Goal: Task Accomplishment & Management: Use online tool/utility

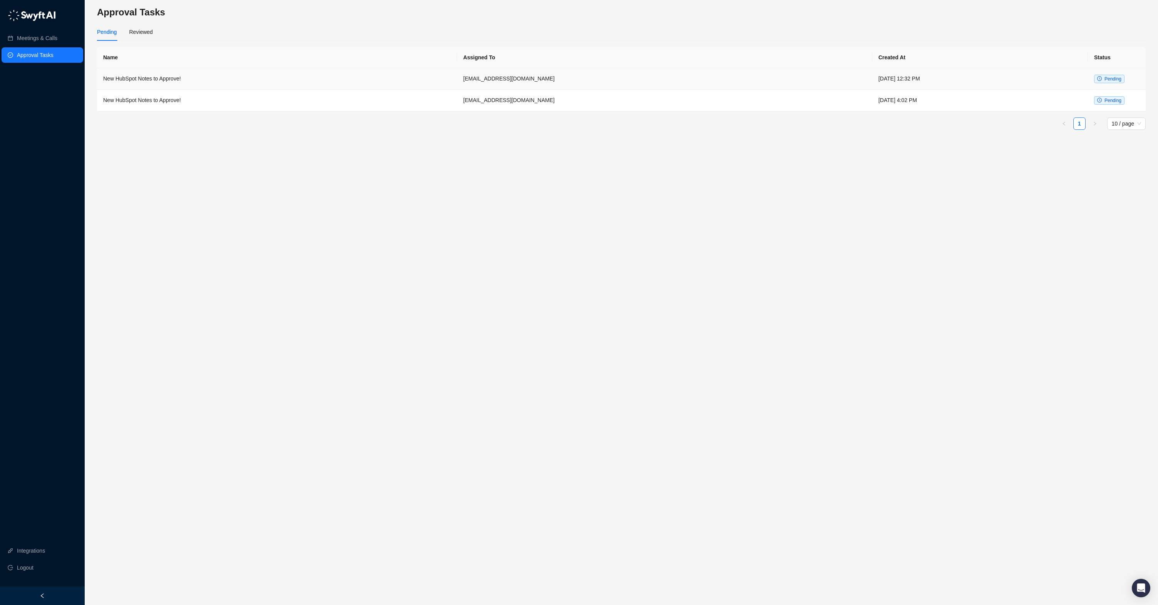
click at [873, 78] on td "[DATE] 12:32 PM" at bounding box center [981, 79] width 216 height 22
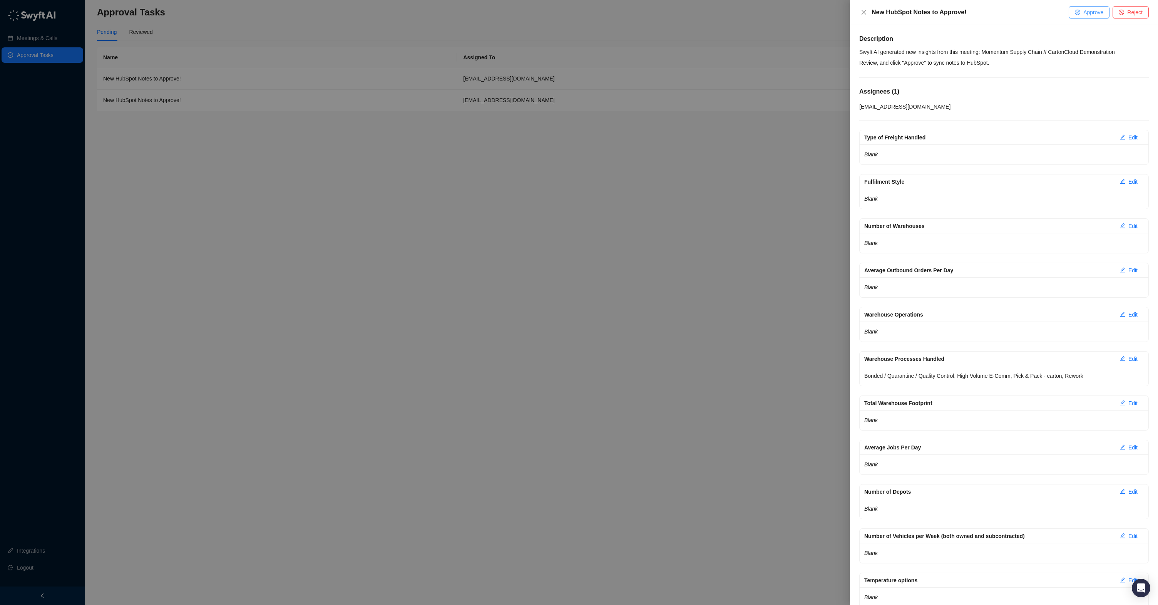
click at [1085, 10] on span "Approve" at bounding box center [1094, 12] width 20 height 8
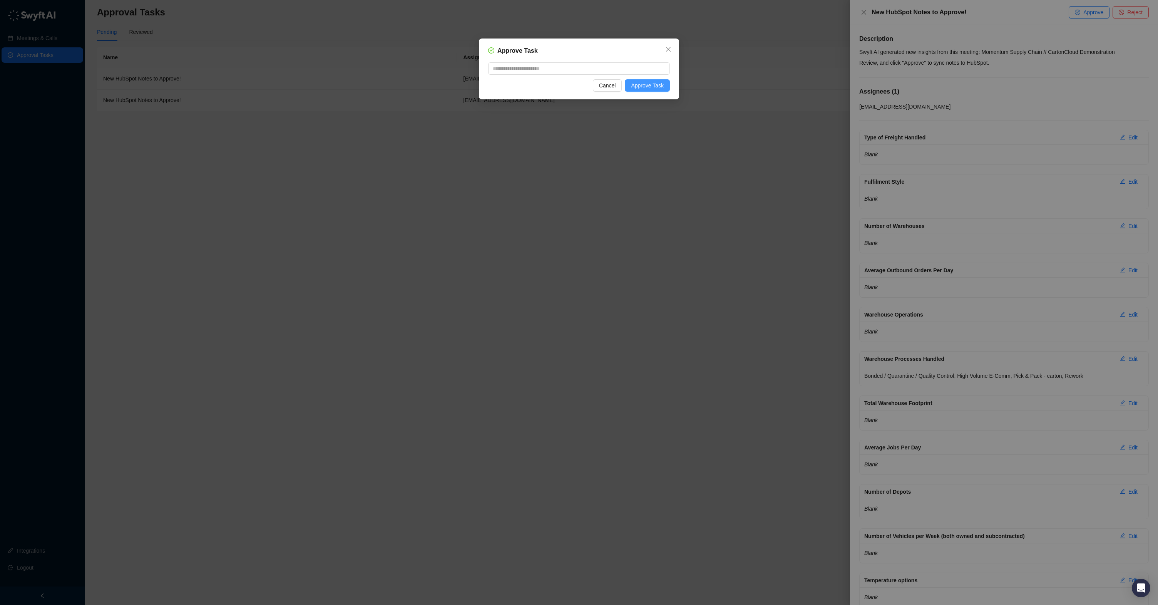
click at [650, 90] on button "Approve Task" at bounding box center [647, 85] width 45 height 12
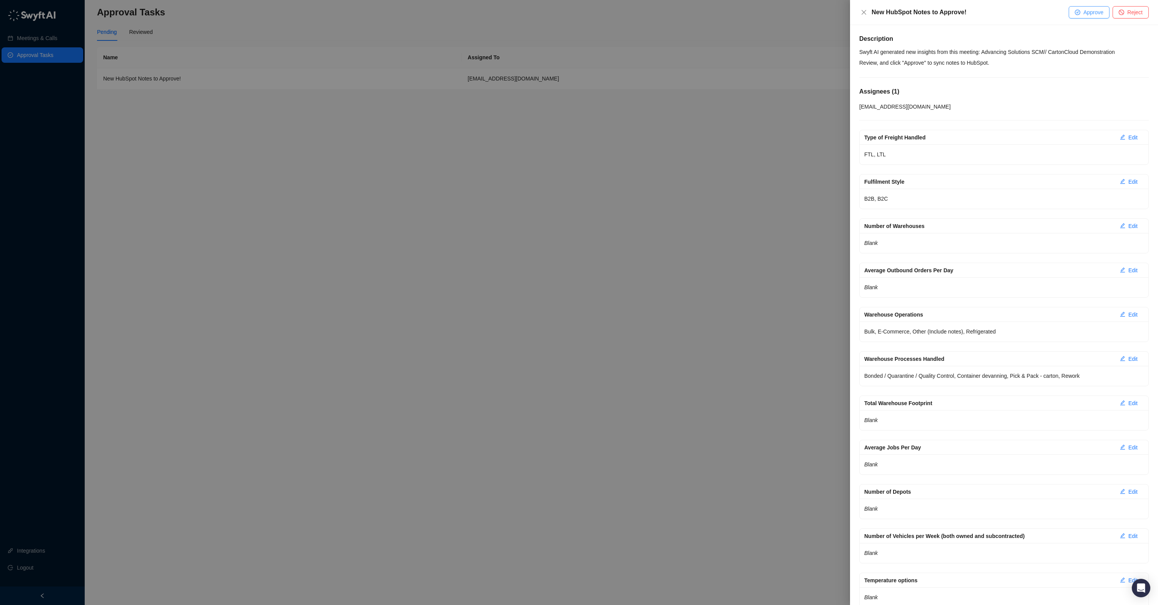
click at [1089, 13] on span "Approve" at bounding box center [1094, 12] width 20 height 8
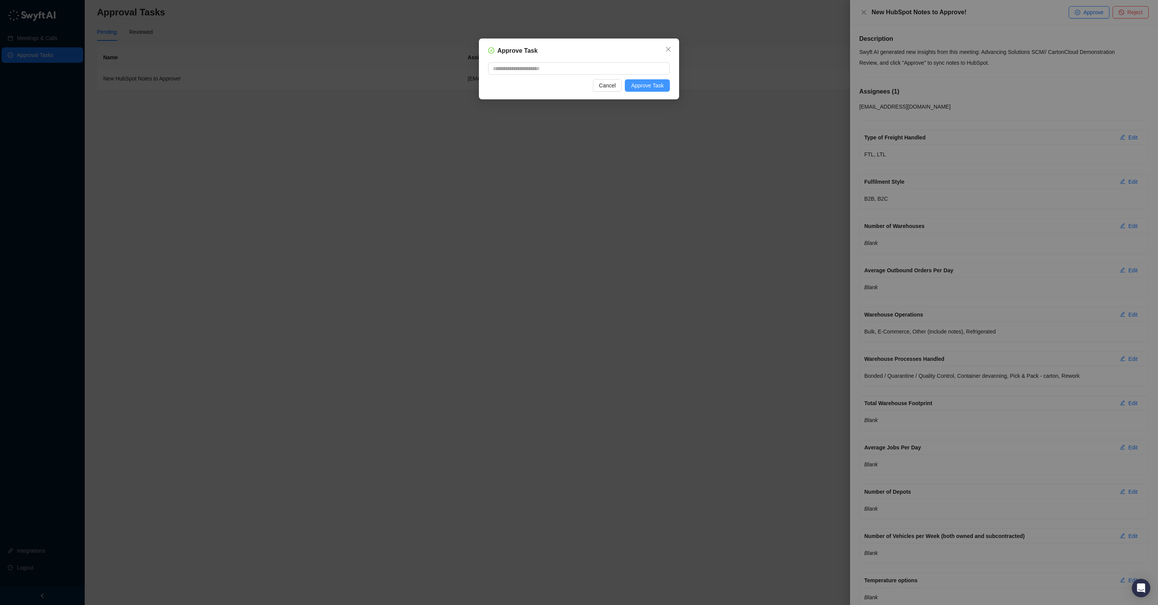
click at [655, 85] on span "Approve Task" at bounding box center [647, 85] width 33 height 8
